Goal: Use online tool/utility: Utilize a website feature to perform a specific function

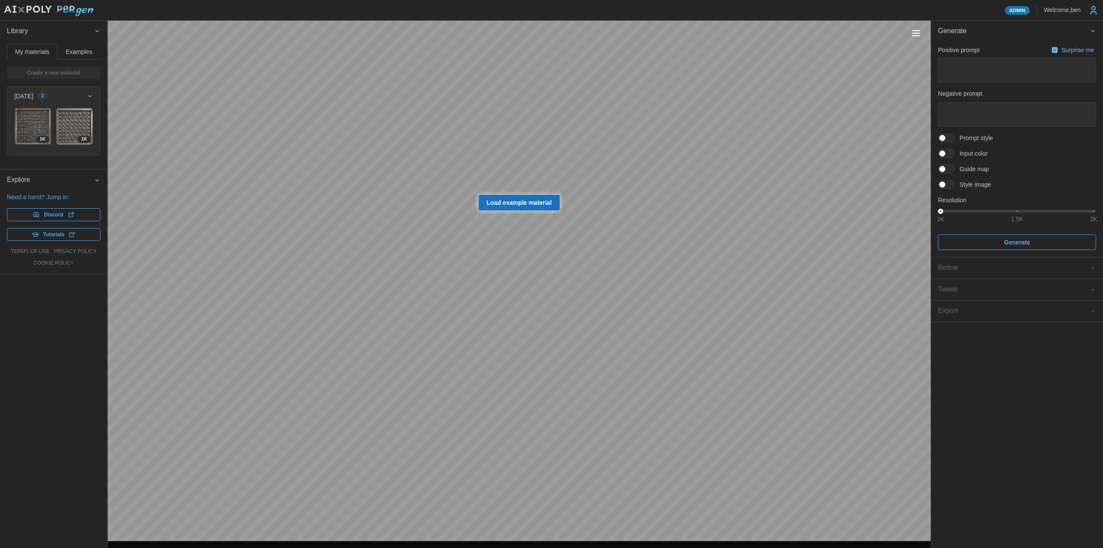
click at [83, 53] on span "Examples" at bounding box center [79, 52] width 26 height 6
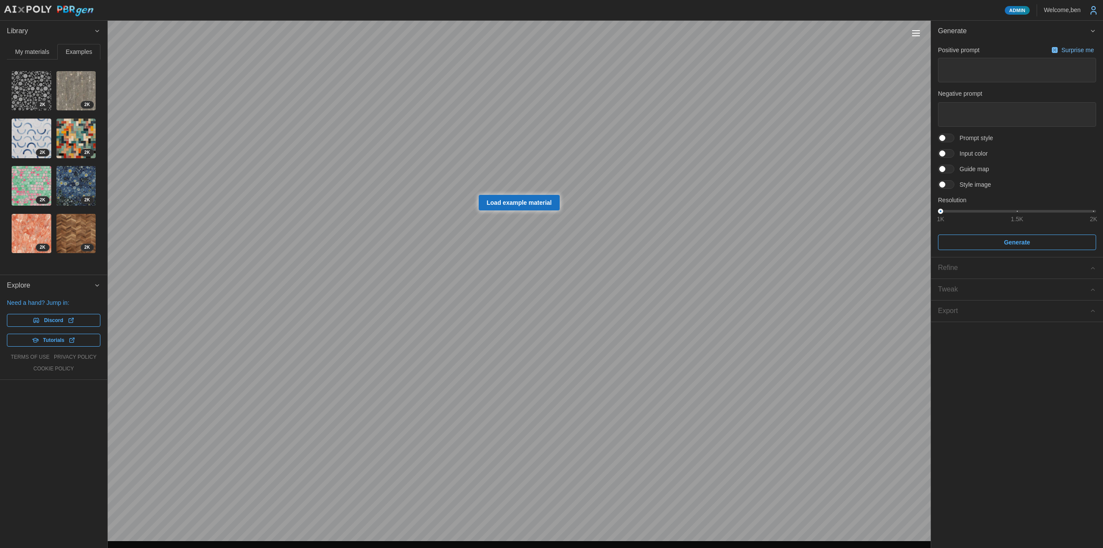
click at [34, 177] on img at bounding box center [32, 186] width 40 height 40
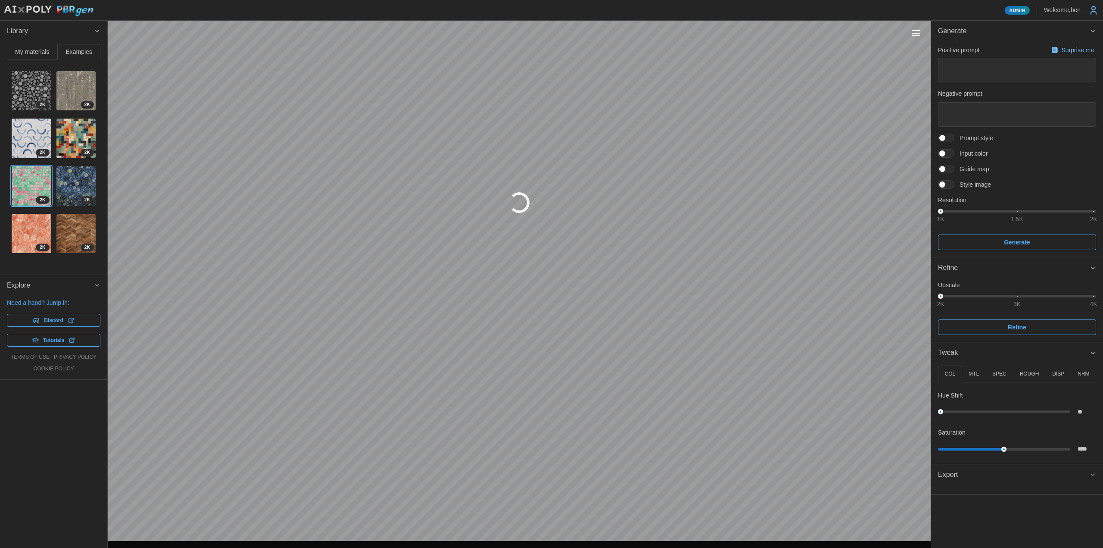
type textarea "*"
type textarea "**********"
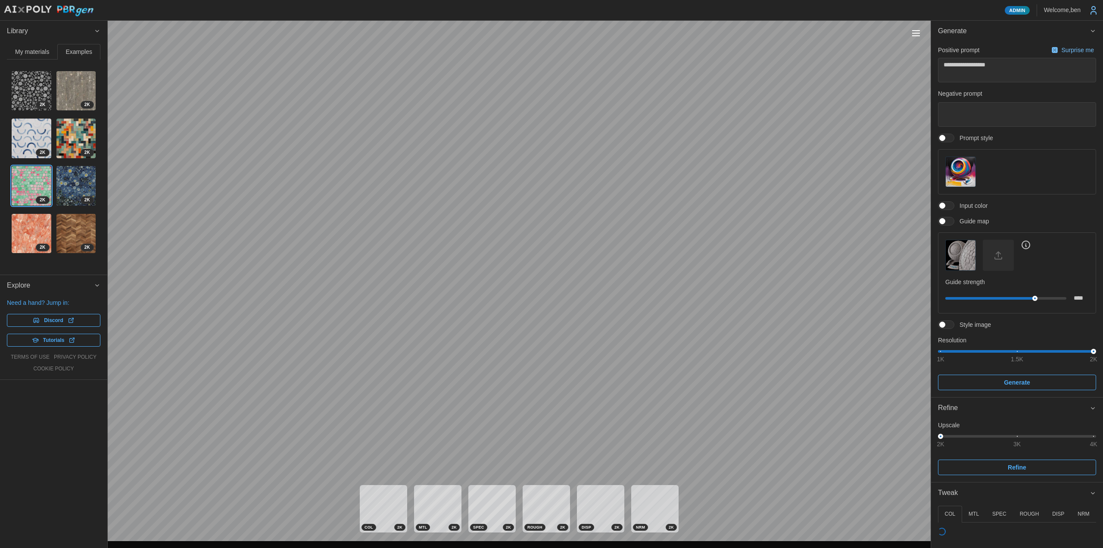
type textarea "*"
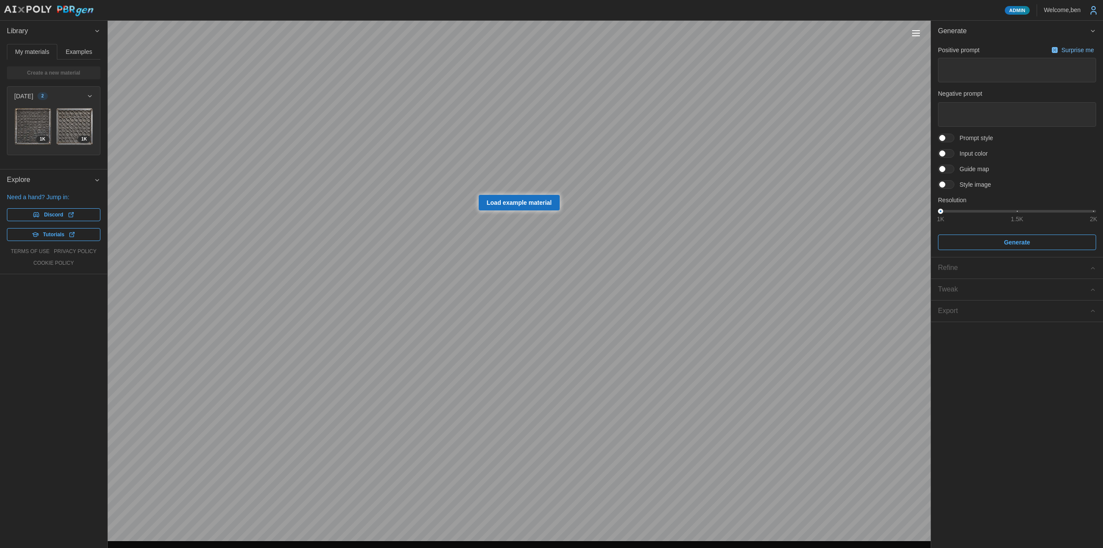
click at [919, 37] on button "Toggle viewport controls" at bounding box center [916, 33] width 12 height 12
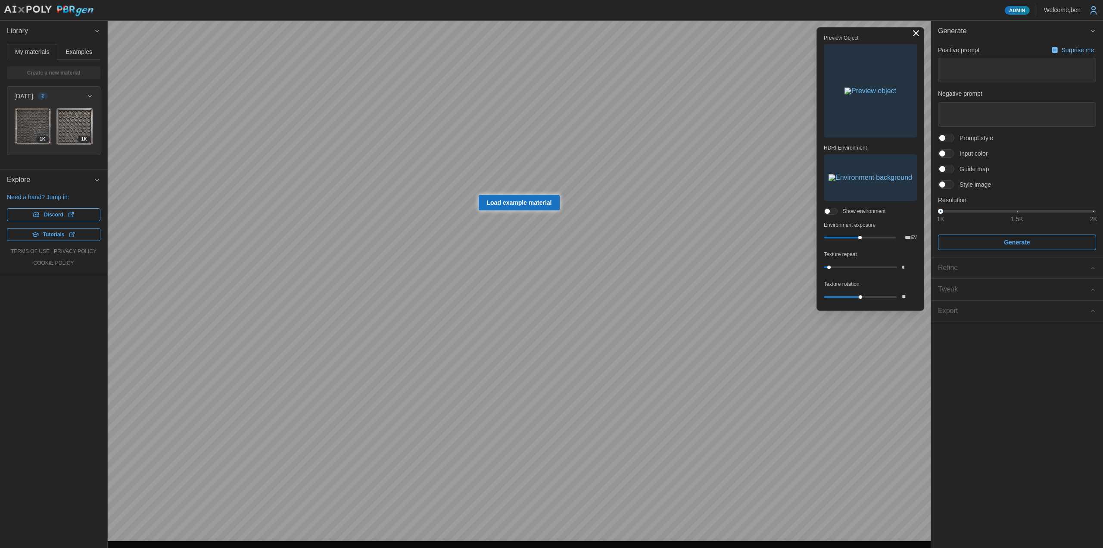
click at [868, 94] on img "button" at bounding box center [870, 90] width 52 height 7
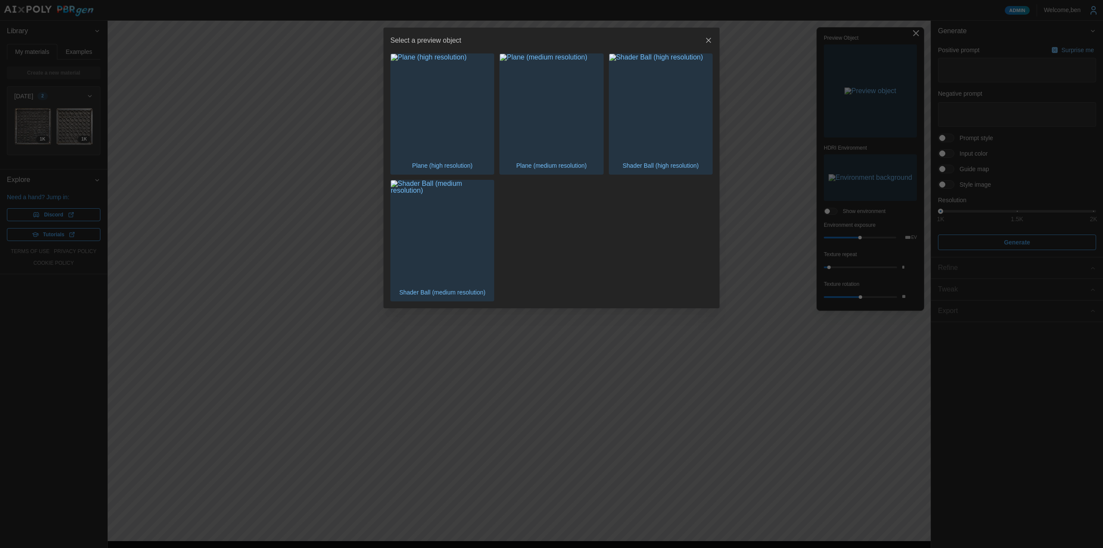
click at [672, 120] on img "button" at bounding box center [660, 105] width 103 height 103
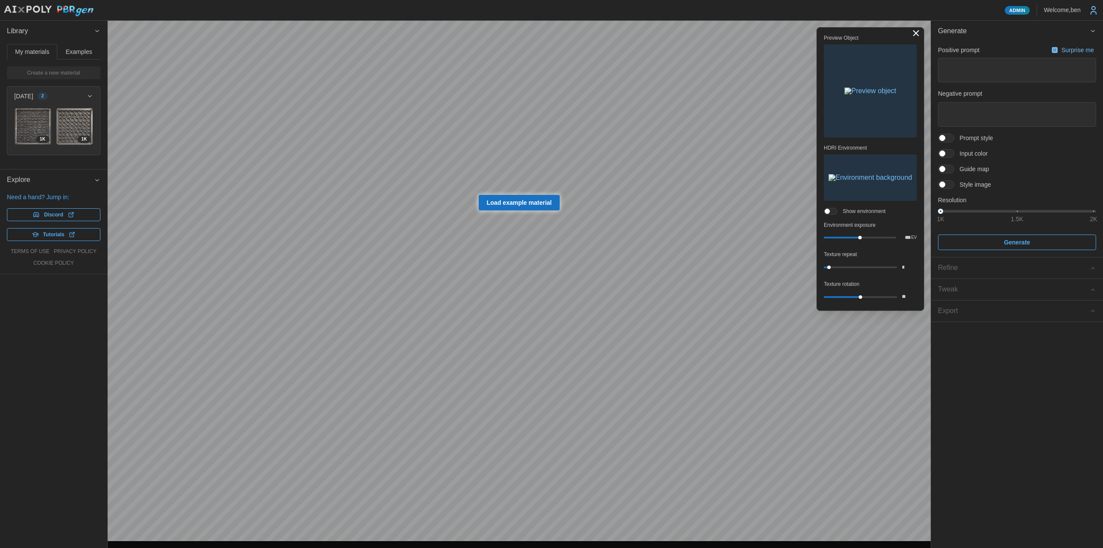
click at [73, 54] on span "Examples" at bounding box center [79, 52] width 26 height 6
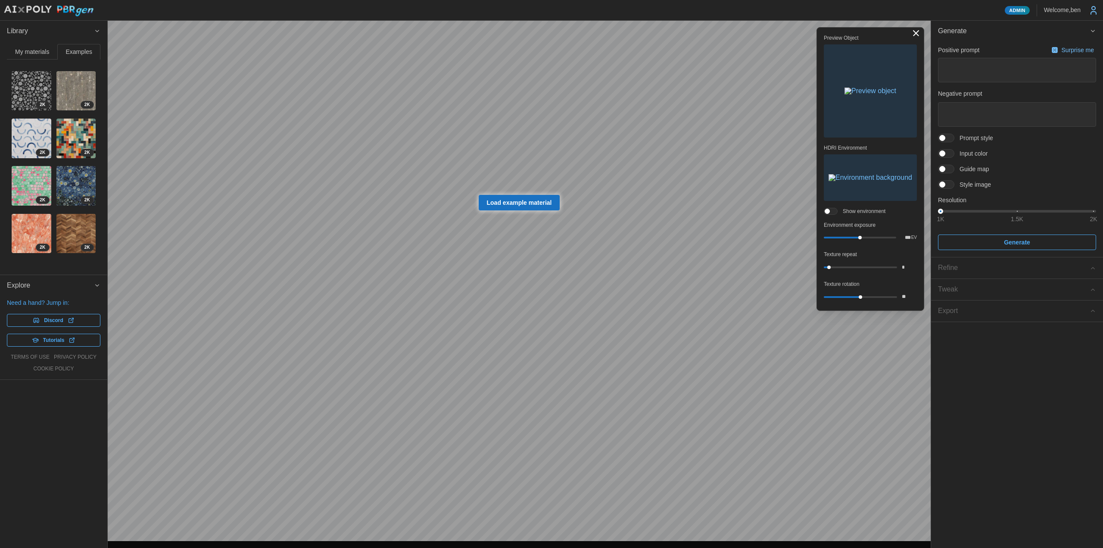
click at [30, 188] on img at bounding box center [32, 186] width 40 height 40
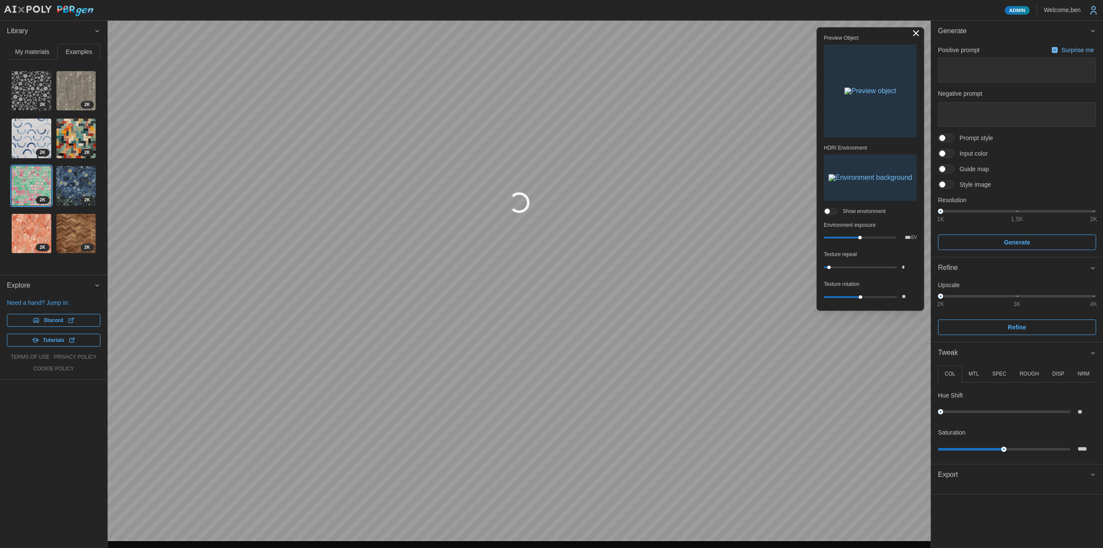
type textarea "*"
type textarea "**********"
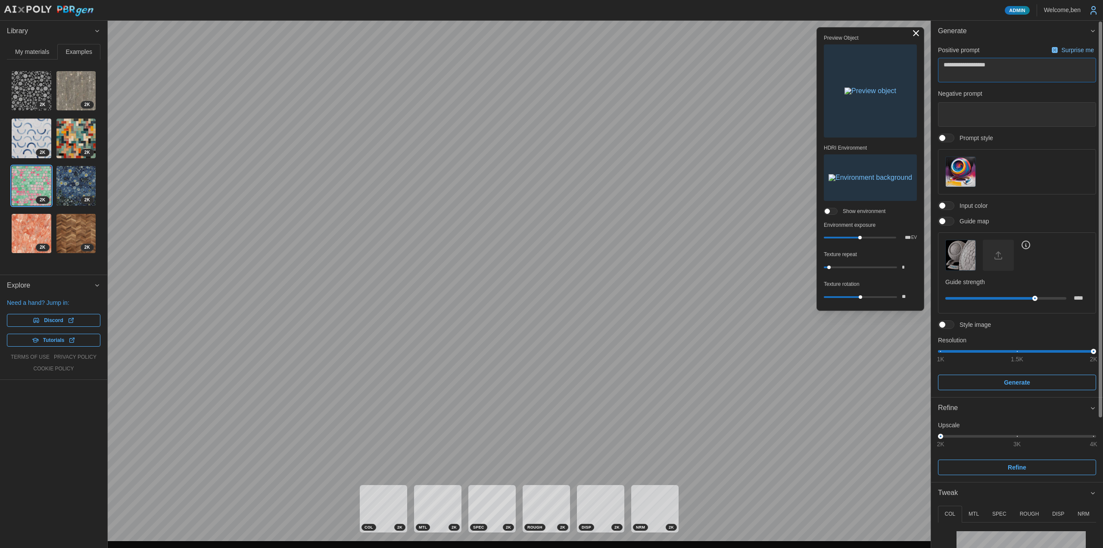
click at [1038, 66] on textarea "**********" at bounding box center [1017, 70] width 158 height 25
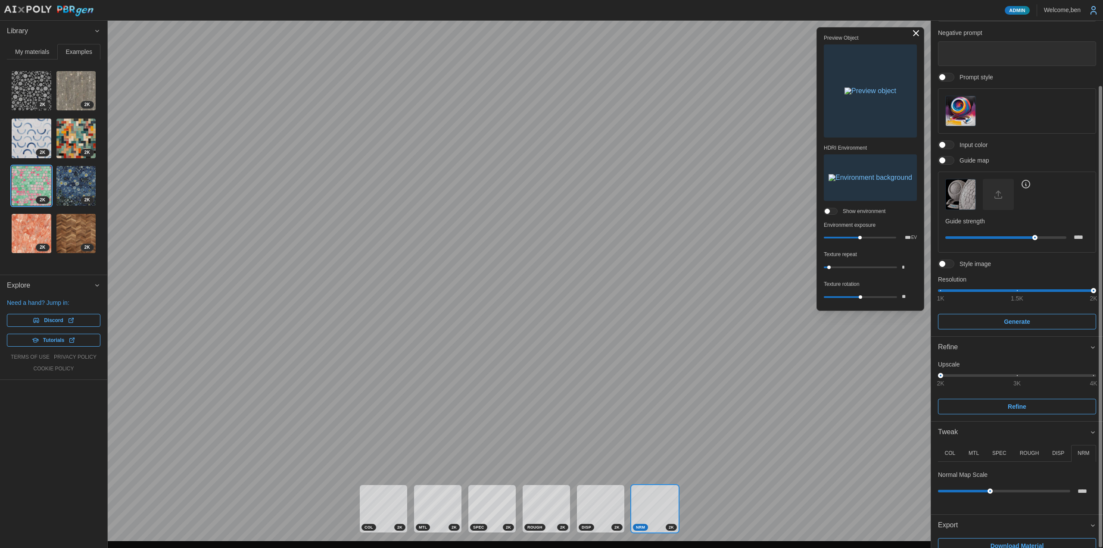
scroll to position [31, 0]
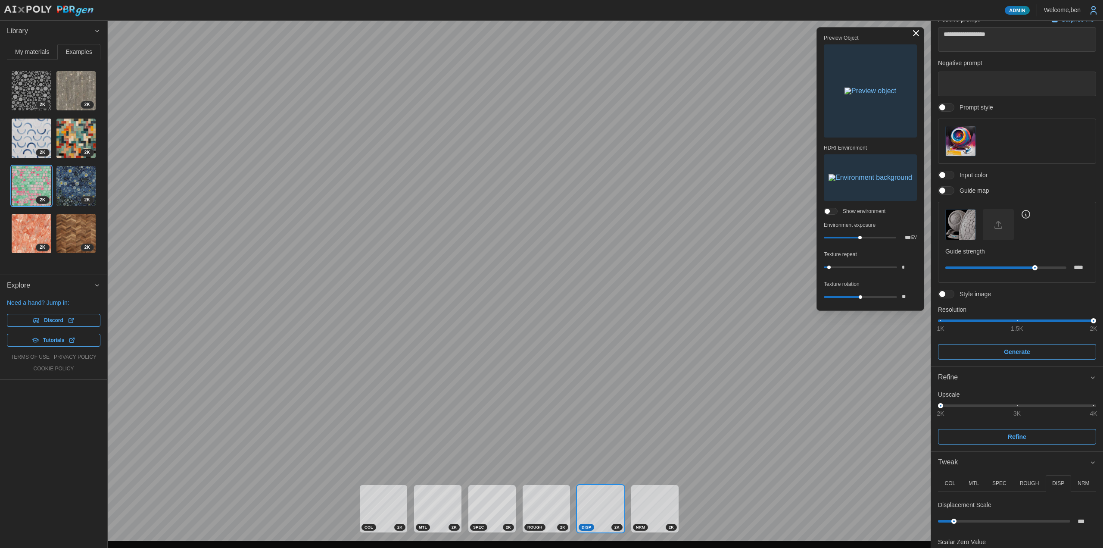
click at [683, 523] on div "COL 2 K MTL 2 K SPEC 2 K ROUGH 2 K DISP 2 K NRM 2 K" at bounding box center [519, 508] width 823 height 65
click at [667, 523] on div "NRM 2 K" at bounding box center [655, 526] width 44 height 7
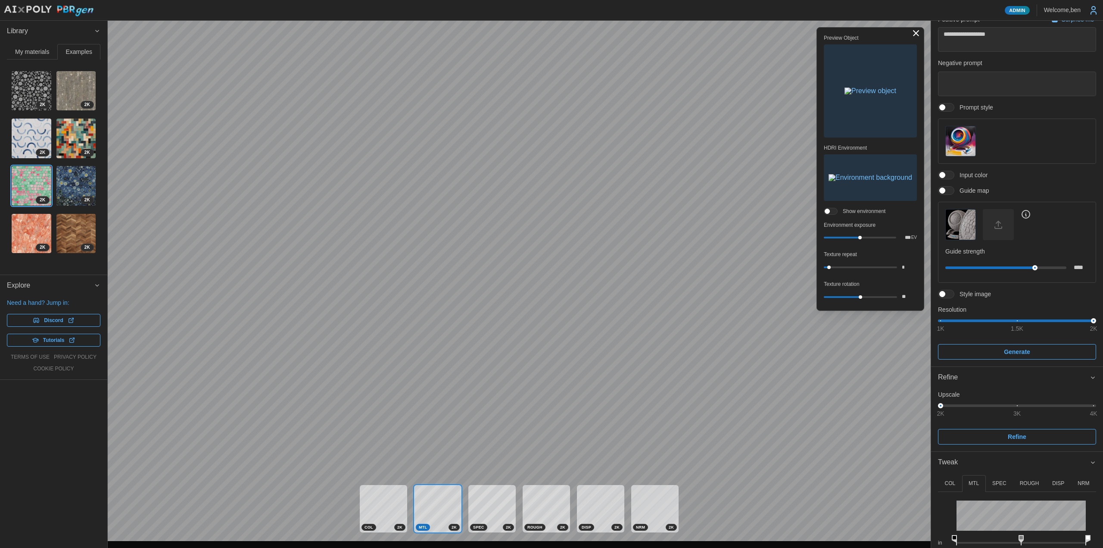
type textarea "*"
